Goal: Task Accomplishment & Management: Complete application form

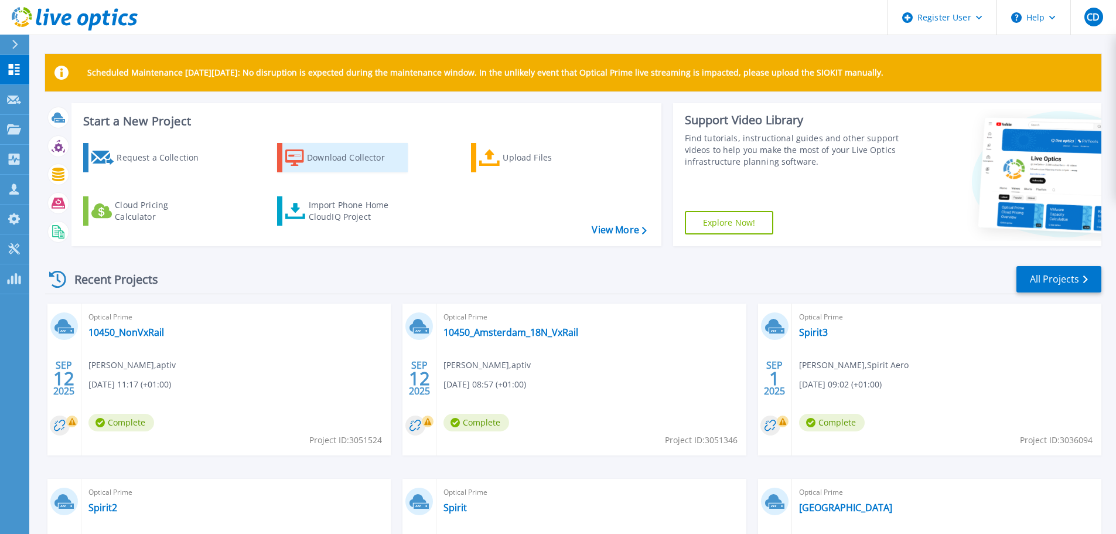
click at [325, 154] on div "Download Collector" at bounding box center [354, 157] width 94 height 23
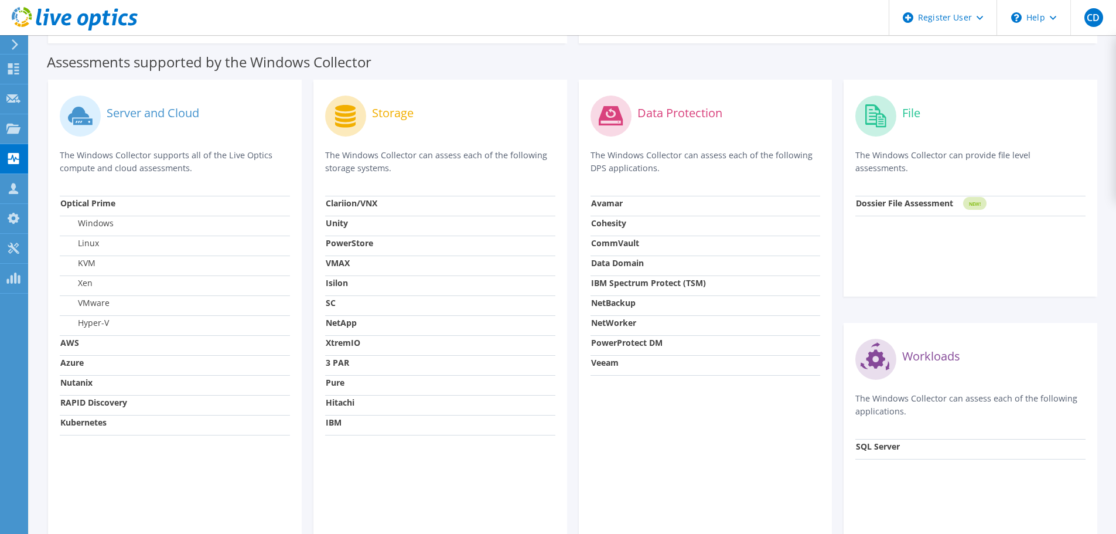
scroll to position [274, 0]
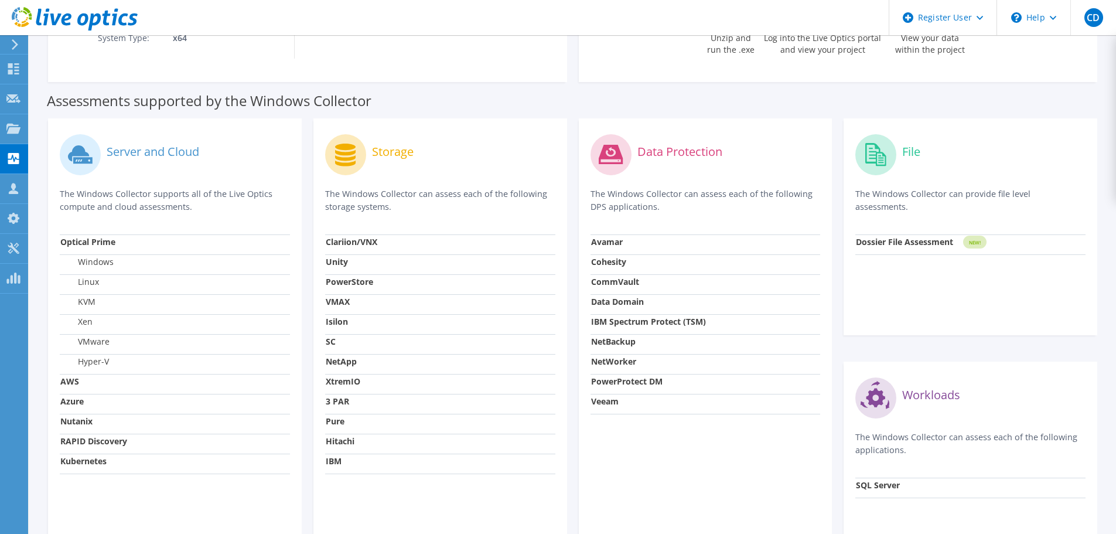
click at [351, 241] on strong "Clariion/VNX" at bounding box center [352, 241] width 52 height 11
click at [340, 277] on strong "PowerStore" at bounding box center [349, 281] width 47 height 11
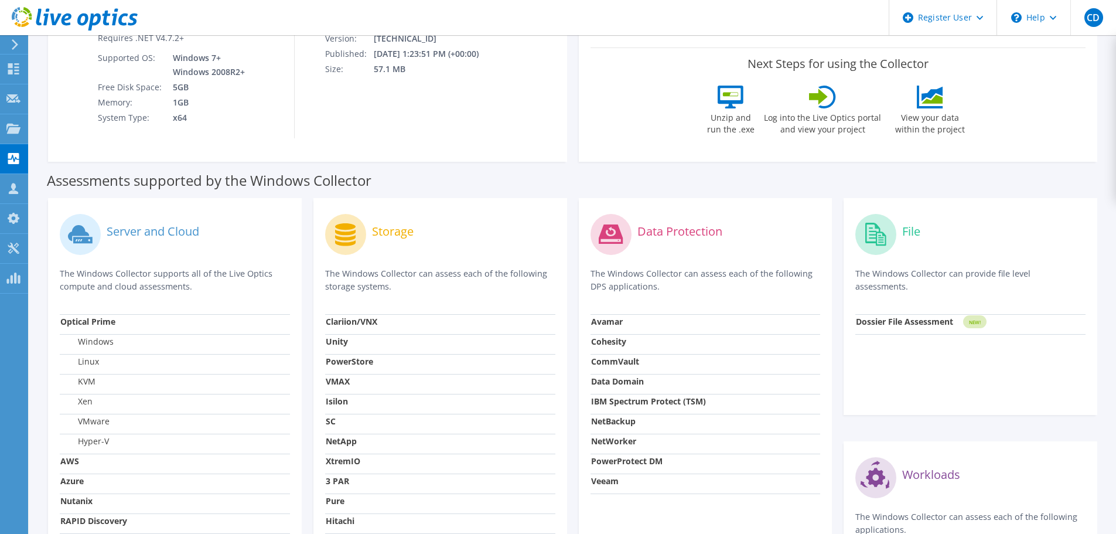
scroll to position [183, 0]
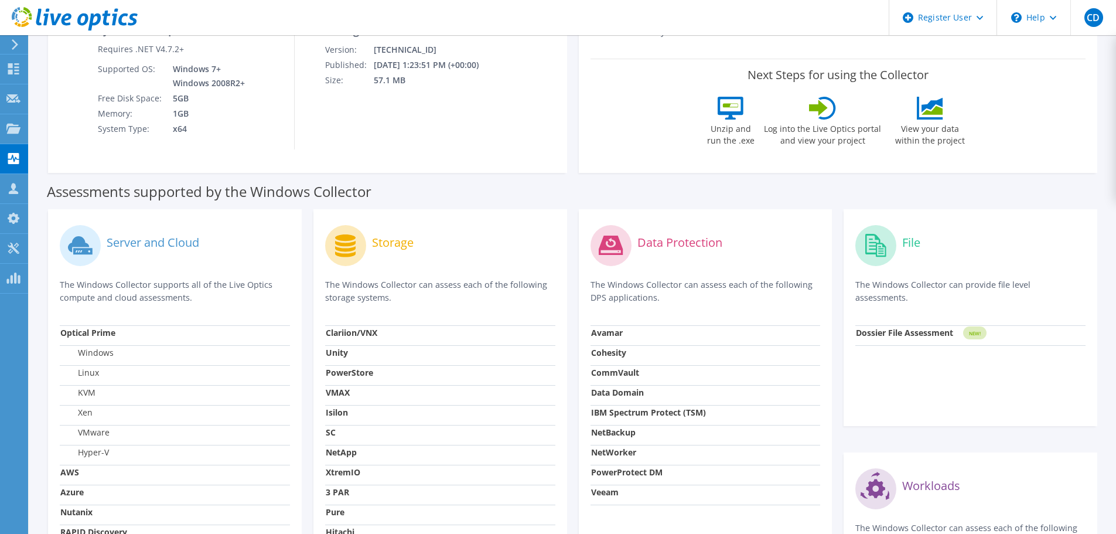
click at [390, 287] on p "The Windows Collector can assess each of the following storage systems." at bounding box center [440, 291] width 230 height 26
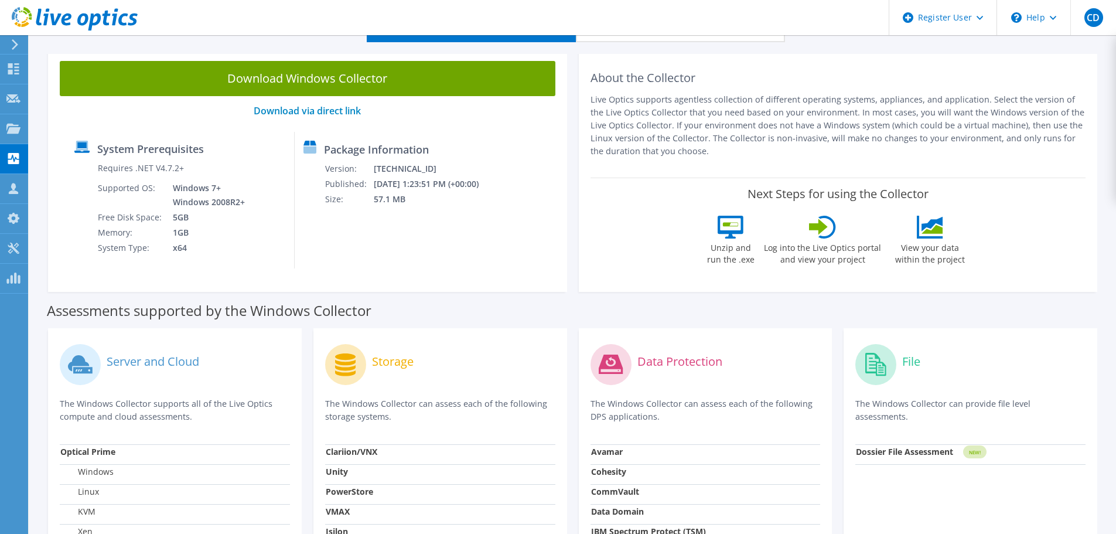
scroll to position [26, 0]
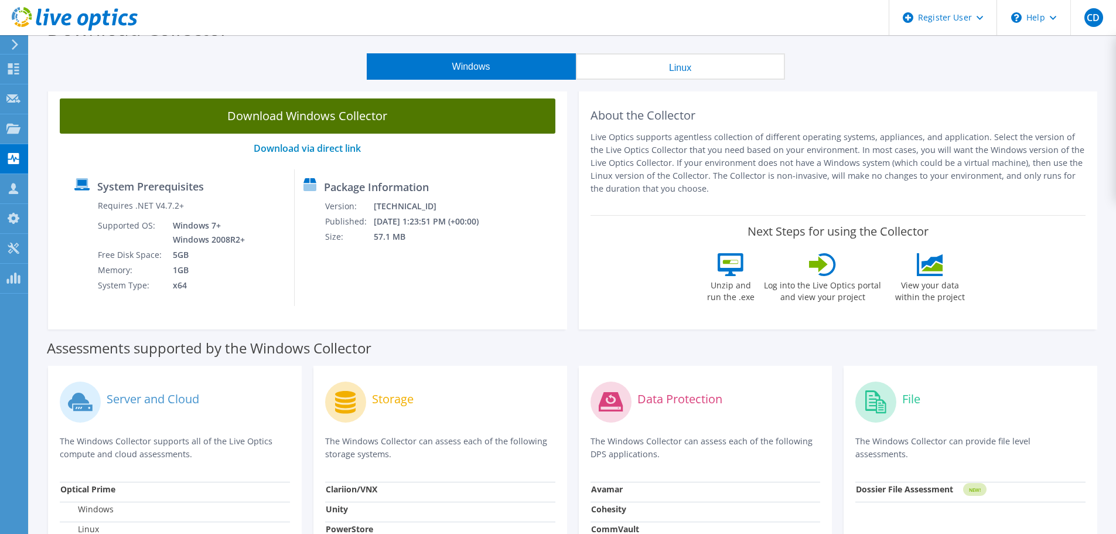
click at [371, 119] on link "Download Windows Collector" at bounding box center [308, 115] width 496 height 35
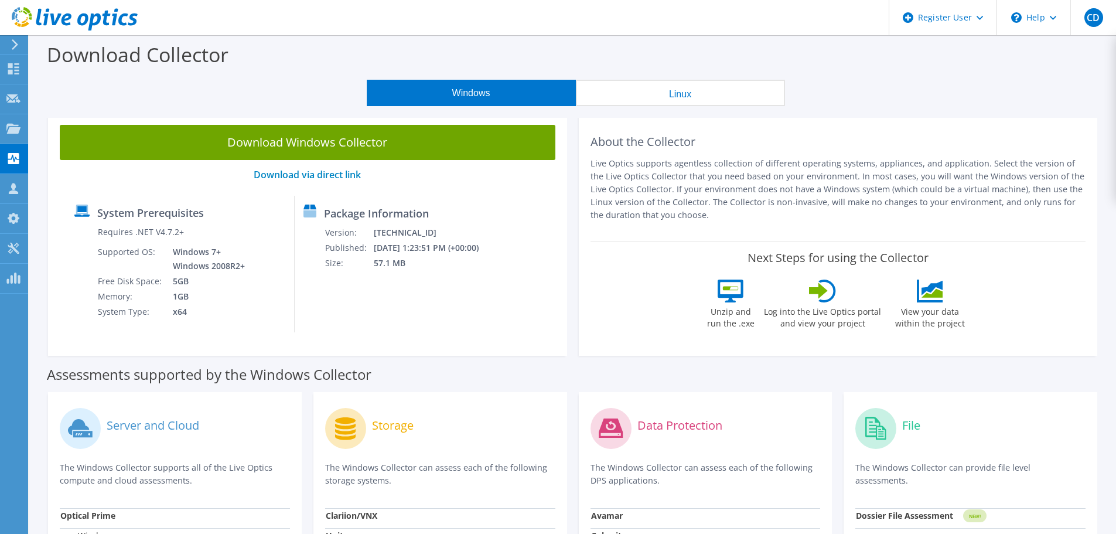
scroll to position [26, 0]
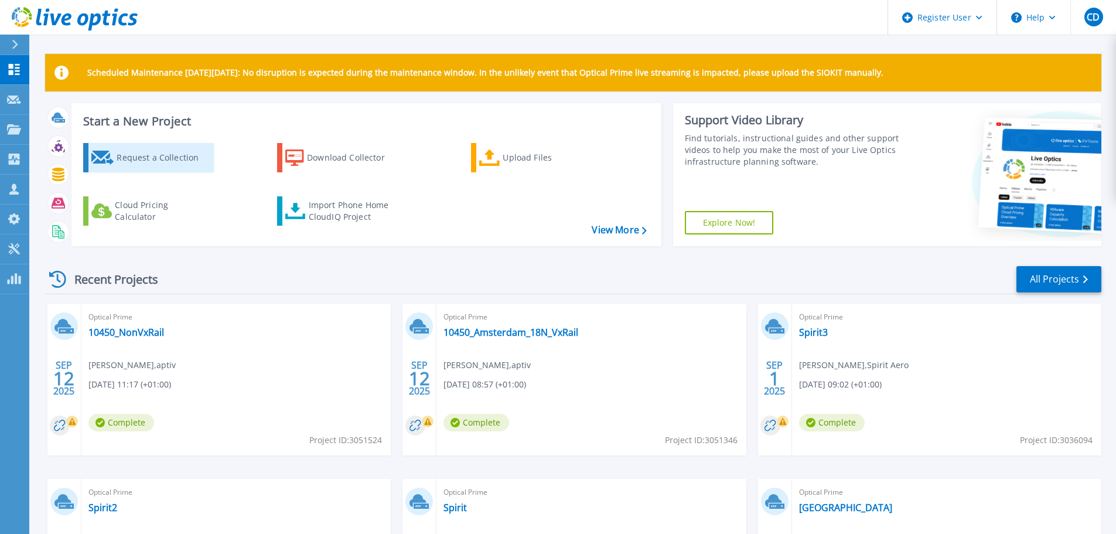
click at [172, 168] on div "Request a Collection" at bounding box center [164, 157] width 94 height 23
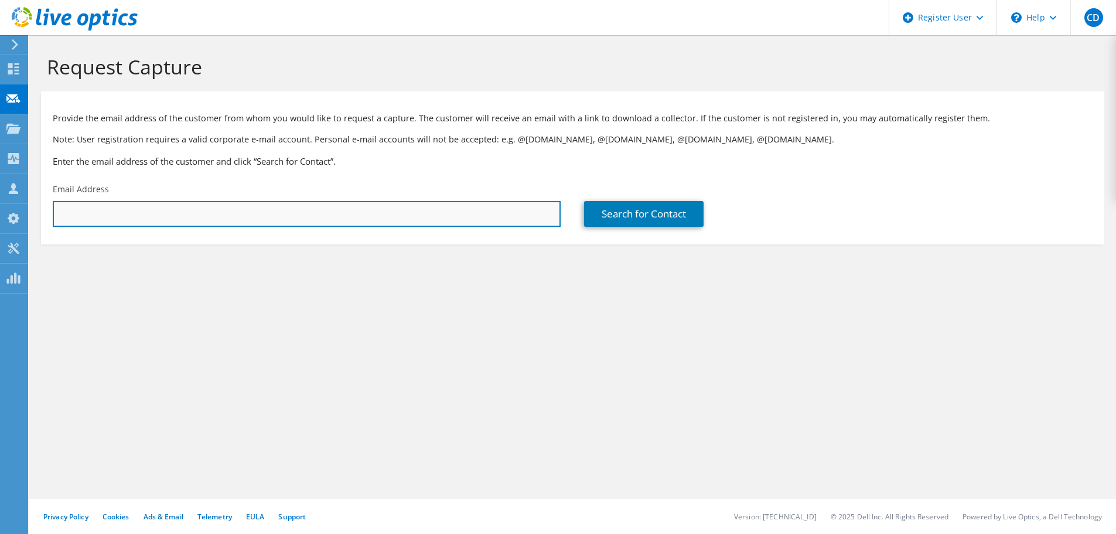
click at [482, 211] on input "text" at bounding box center [307, 214] width 508 height 26
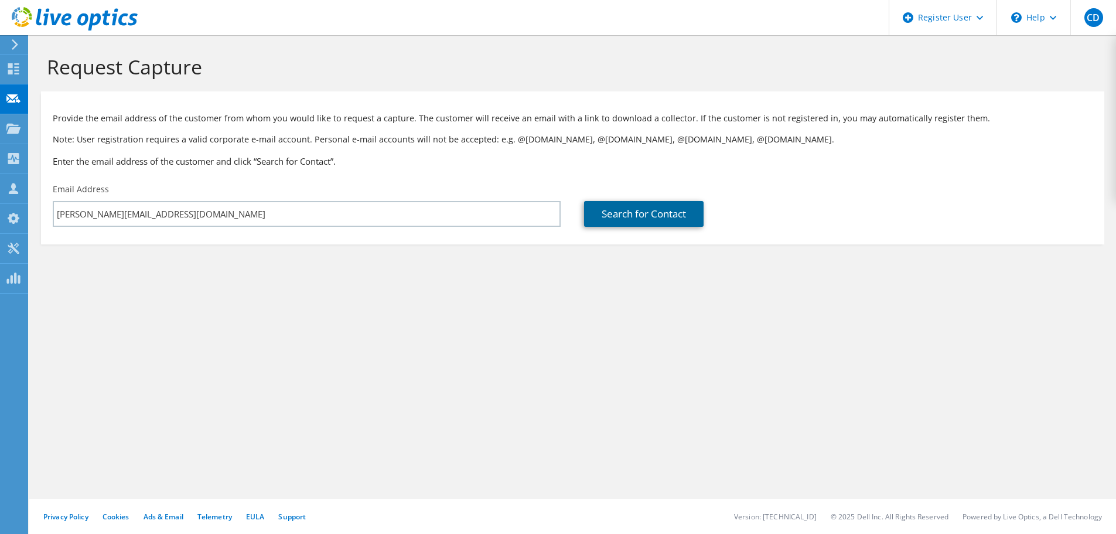
click at [657, 211] on link "Search for Contact" at bounding box center [643, 214] width 119 height 26
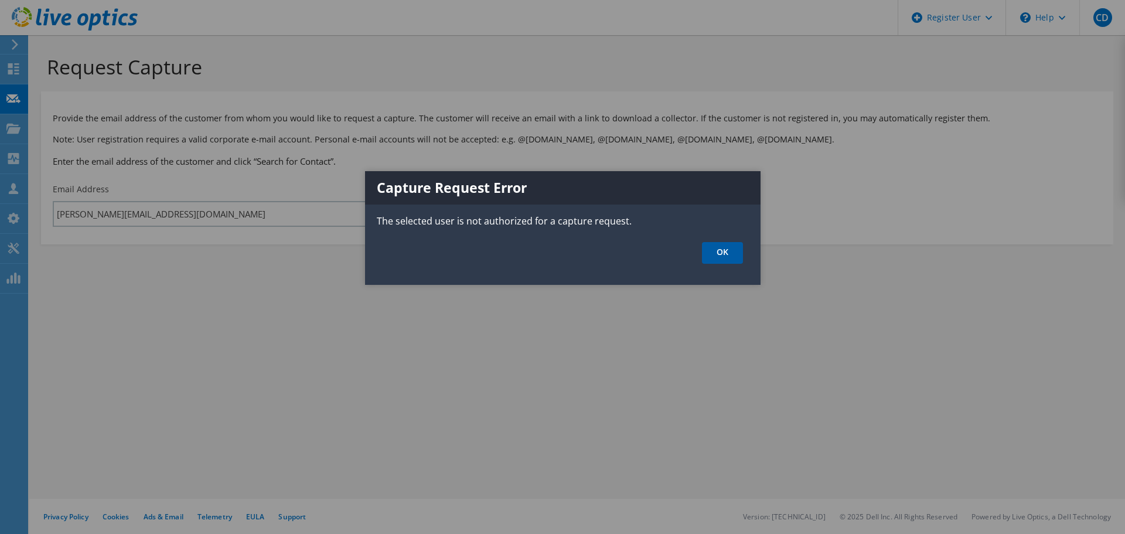
click at [719, 252] on link "OK" at bounding box center [722, 253] width 41 height 22
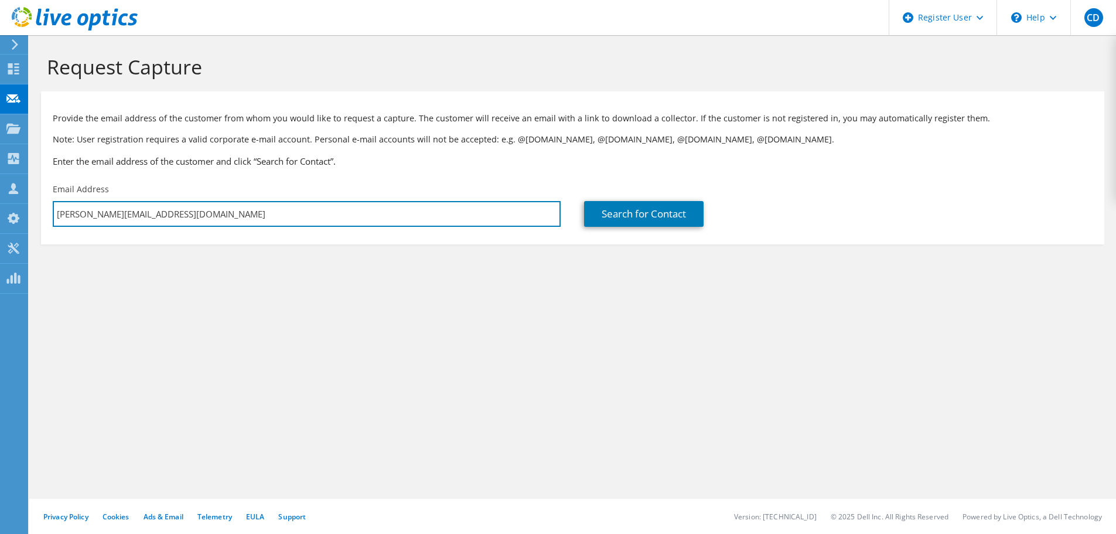
drag, startPoint x: 178, startPoint y: 215, endPoint x: 37, endPoint y: 213, distance: 140.6
click at [37, 213] on section "Request Capture Provide the email address of the customer from whom you would l…" at bounding box center [572, 169] width 1087 height 268
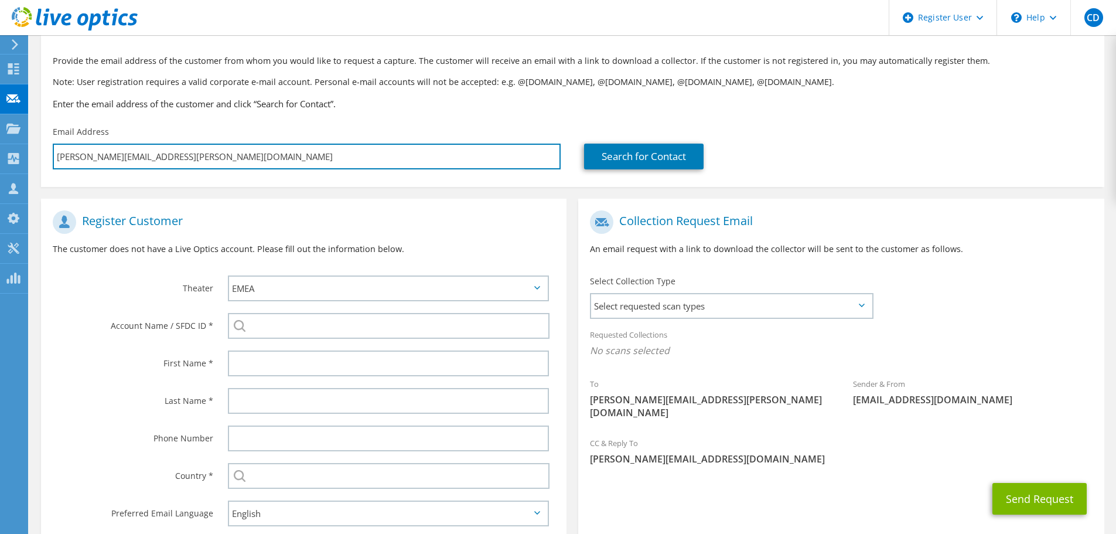
scroll to position [78, 0]
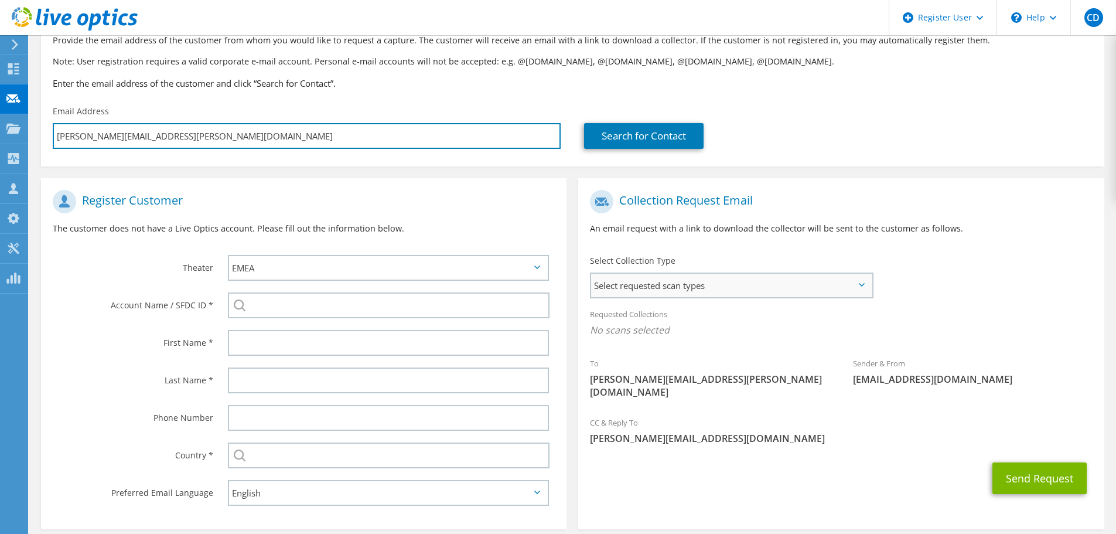
type input "[PERSON_NAME][EMAIL_ADDRESS][PERSON_NAME][DOMAIN_NAME]"
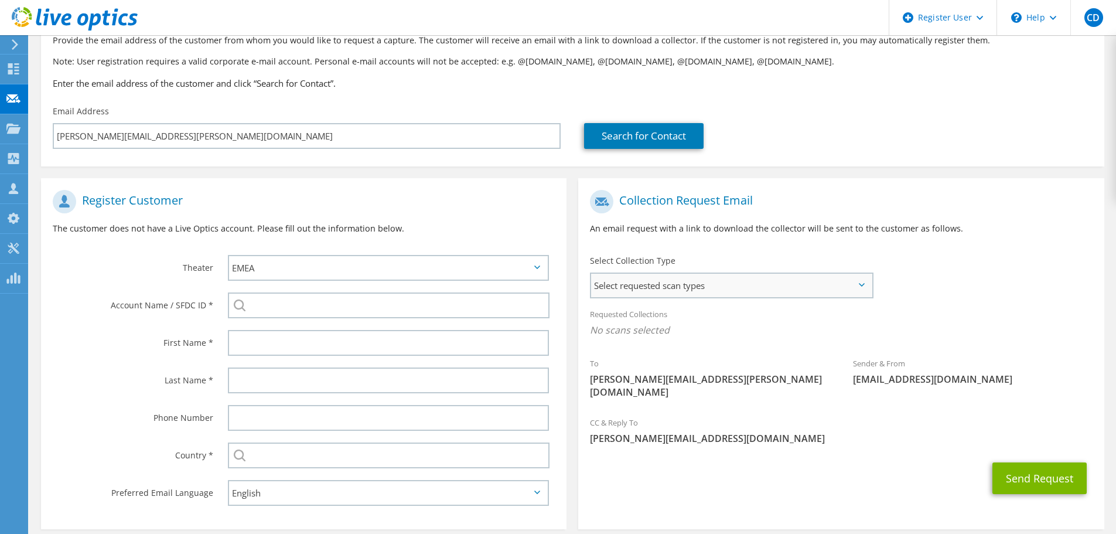
click at [790, 282] on span "Select requested scan types" at bounding box center [731, 285] width 281 height 23
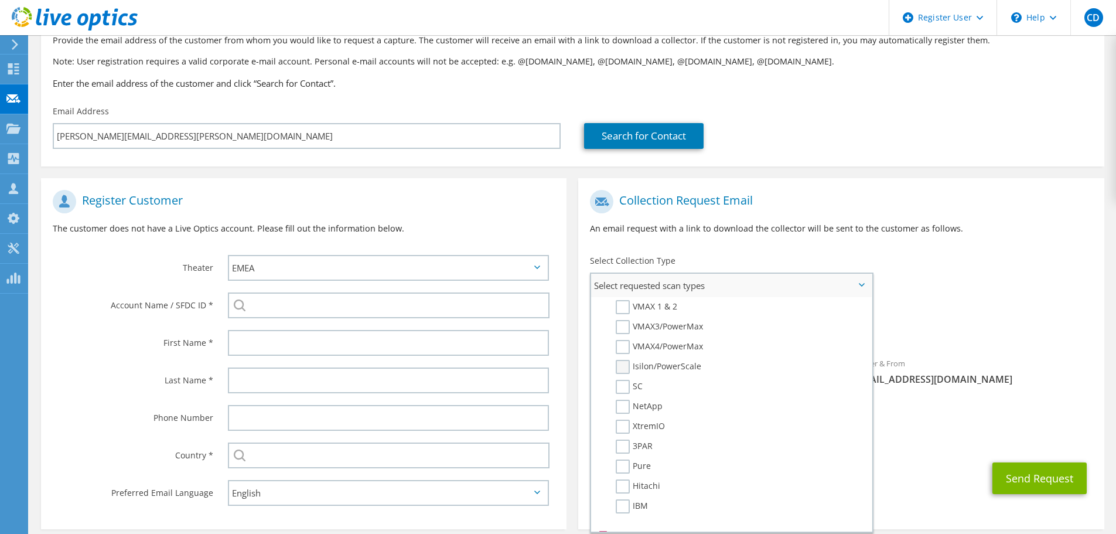
scroll to position [312, 0]
click at [934, 495] on section "Collection Request Email An email request with a link to download the collector…" at bounding box center [840, 353] width 525 height 351
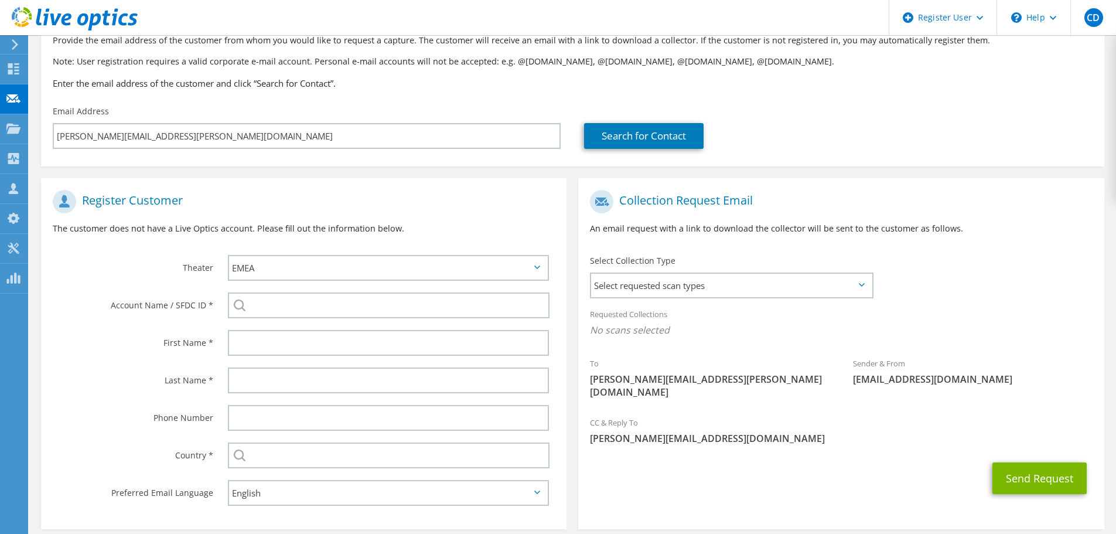
click at [768, 390] on div "To [PERSON_NAME][EMAIL_ADDRESS][PERSON_NAME][DOMAIN_NAME]" at bounding box center [709, 377] width 263 height 53
